Goal: Task Accomplishment & Management: Complete application form

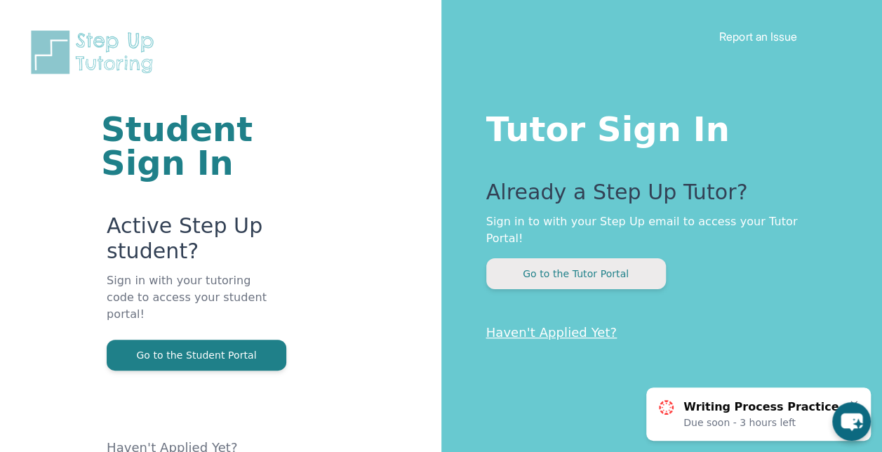
click at [573, 264] on button "Go to the Tutor Portal" at bounding box center [576, 273] width 180 height 31
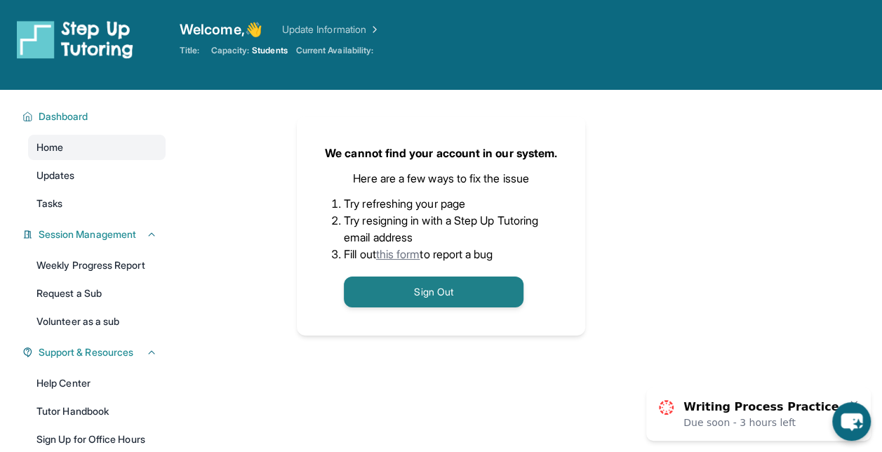
click at [91, 185] on div "We cannot find your account in our system. Here are a few ways to fix the issue…" at bounding box center [441, 226] width 882 height 452
click at [63, 168] on div "We cannot find your account in our system. Here are a few ways to fix the issue…" at bounding box center [441, 226] width 882 height 452
click at [260, 25] on div "We cannot find your account in our system. Here are a few ways to fix the issue…" at bounding box center [441, 226] width 882 height 452
click at [315, 34] on div "We cannot find your account in our system. Here are a few ways to fix the issue…" at bounding box center [441, 226] width 882 height 452
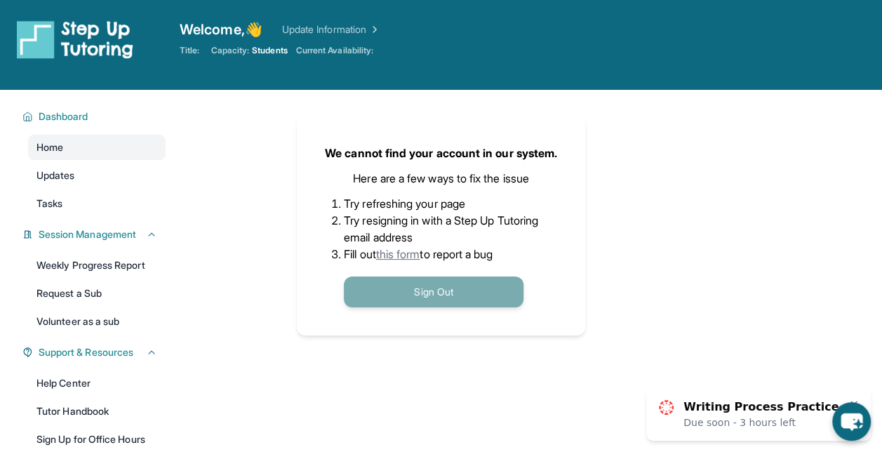
click at [403, 279] on button "Sign Out" at bounding box center [434, 292] width 180 height 31
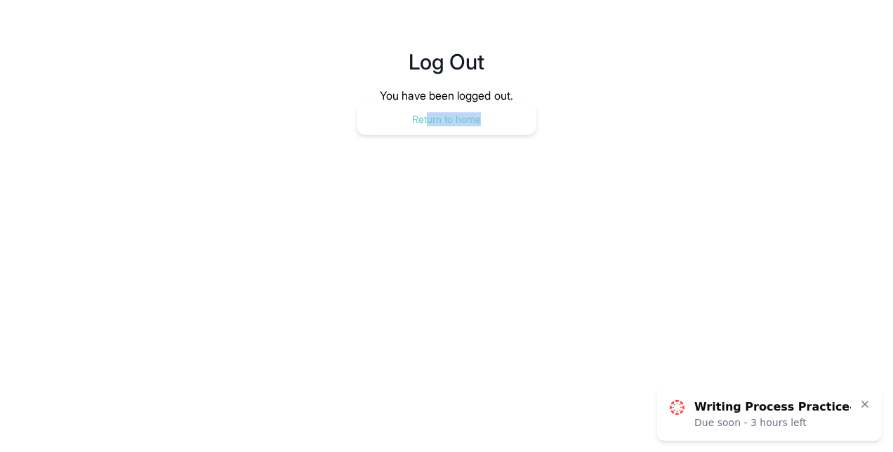
drag, startPoint x: 451, startPoint y: 142, endPoint x: 424, endPoint y: 109, distance: 41.9
click at [424, 109] on main "Log Out You have been logged out. Return to home" at bounding box center [446, 77] width 719 height 154
click at [424, 109] on button "Return to home" at bounding box center [447, 119] width 180 height 31
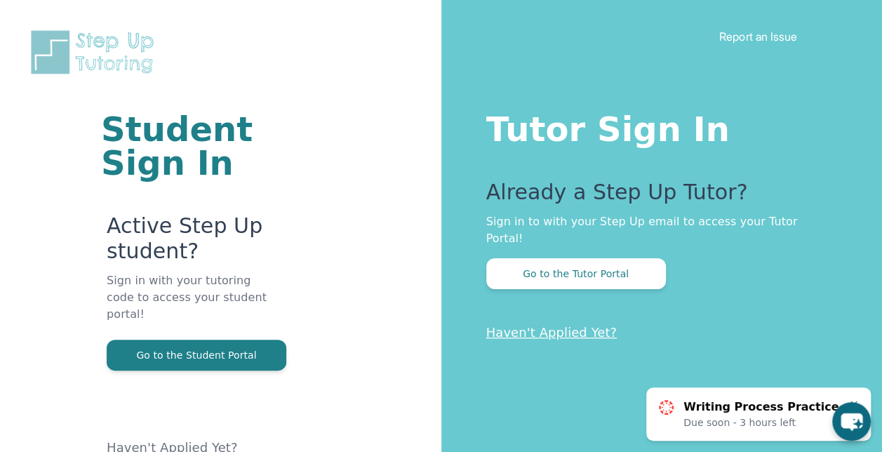
click at [525, 325] on link "Haven't Applied Yet?" at bounding box center [551, 332] width 131 height 15
click at [543, 258] on button "Go to the Tutor Portal" at bounding box center [576, 273] width 180 height 31
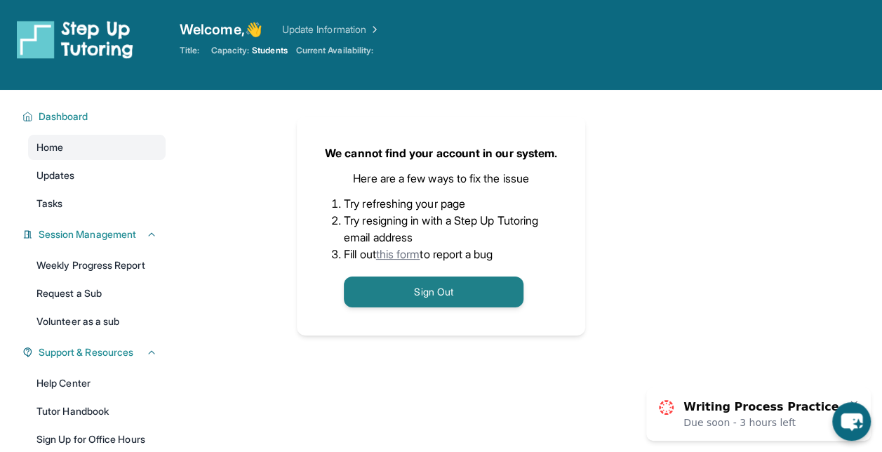
click at [394, 253] on link "this form" at bounding box center [398, 254] width 44 height 14
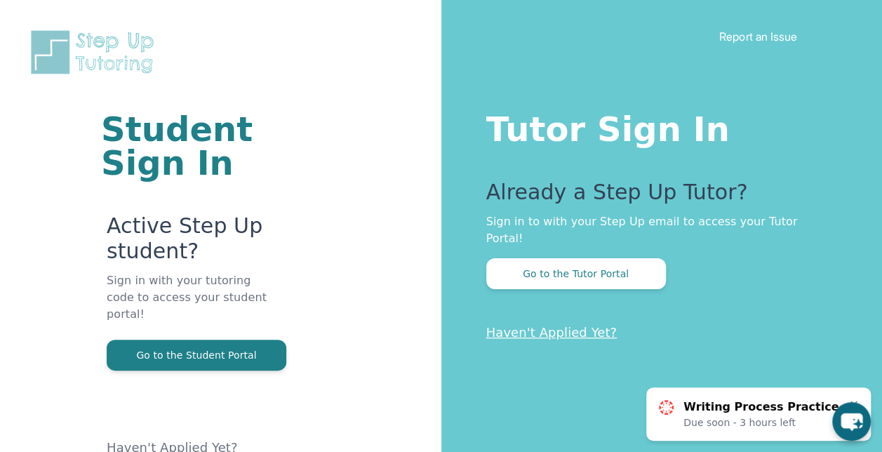
click at [523, 325] on link "Haven't Applied Yet?" at bounding box center [551, 332] width 131 height 15
click at [549, 265] on button "Go to the Tutor Portal" at bounding box center [576, 273] width 180 height 31
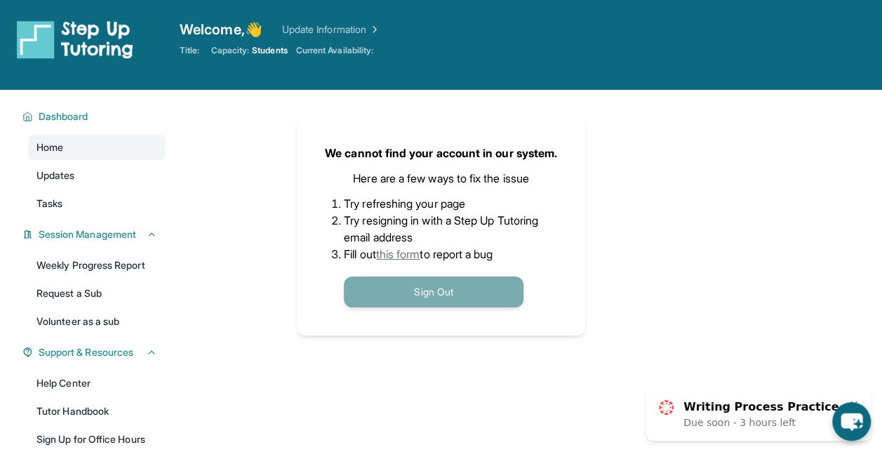
click at [446, 299] on button "Sign Out" at bounding box center [434, 292] width 180 height 31
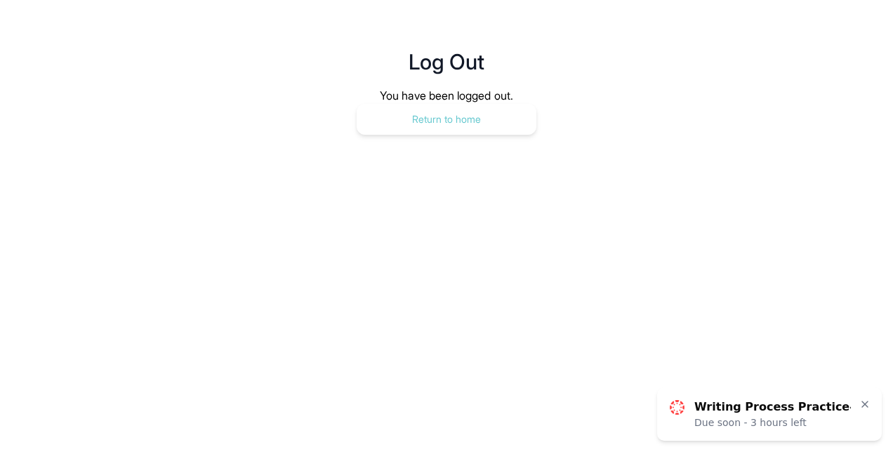
click at [416, 122] on button "Return to home" at bounding box center [447, 119] width 180 height 31
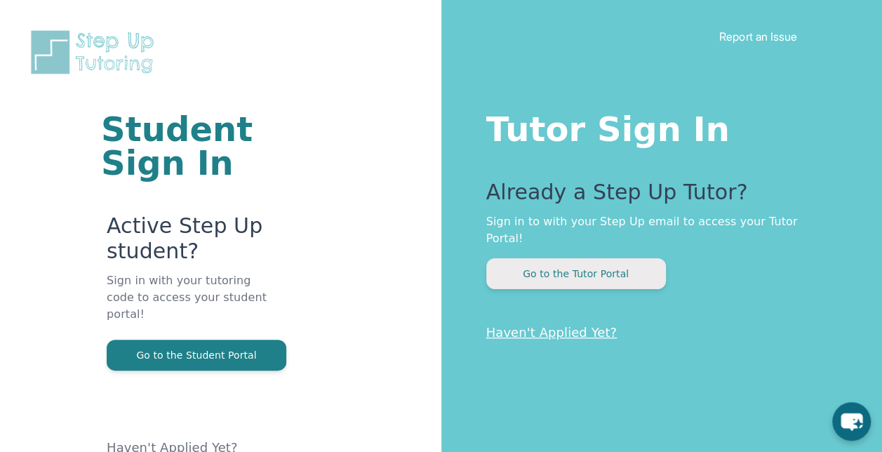
click at [540, 258] on button "Go to the Tutor Portal" at bounding box center [576, 273] width 180 height 31
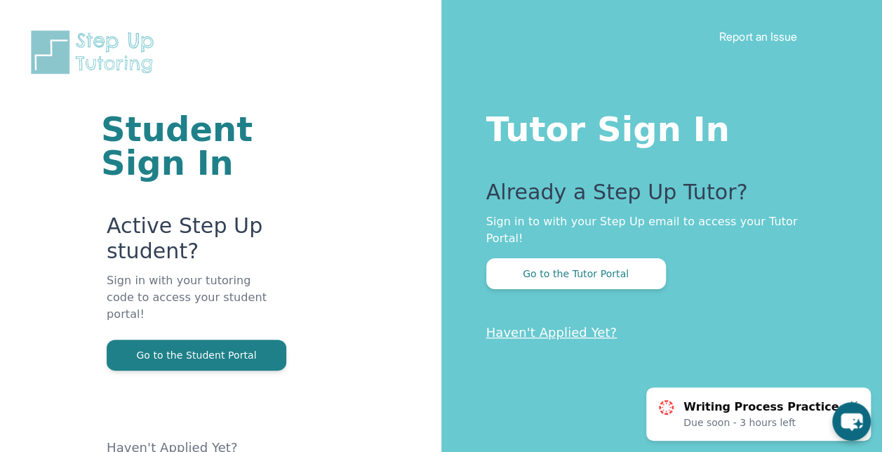
click at [526, 325] on link "Haven't Applied Yet?" at bounding box center [551, 332] width 131 height 15
